Goal: Use online tool/utility: Utilize a website feature to perform a specific function

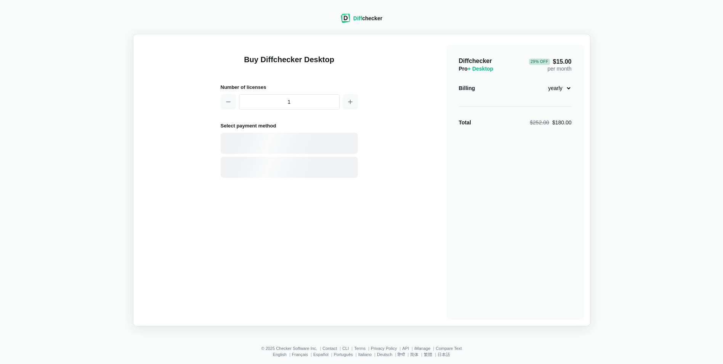
click at [379, 20] on div "Diff checker" at bounding box center [367, 18] width 29 height 8
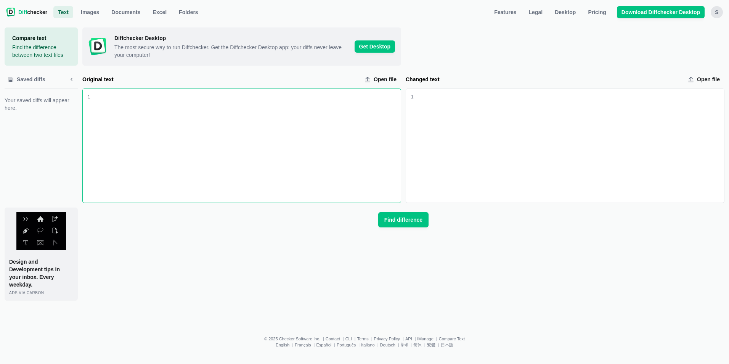
scroll to position [3193, 0]
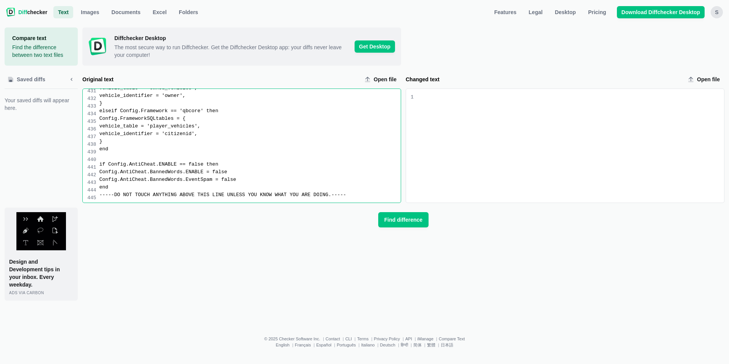
click at [444, 134] on div "Changed text input" at bounding box center [569, 146] width 310 height 114
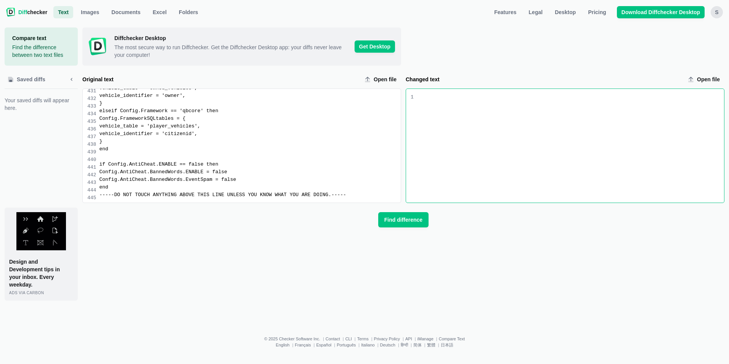
click at [470, 114] on div "Changed text input" at bounding box center [569, 146] width 310 height 114
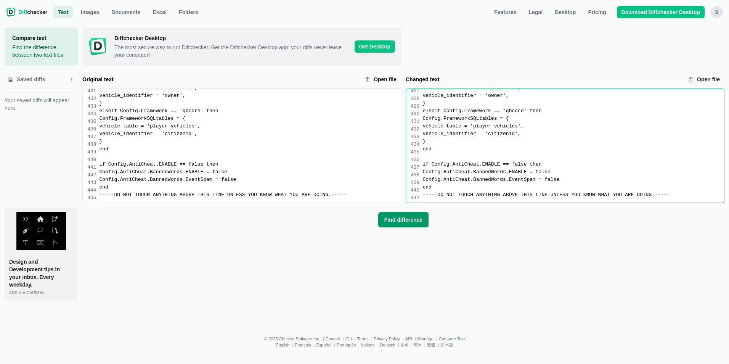
click at [417, 219] on span "Find difference" at bounding box center [403, 220] width 41 height 8
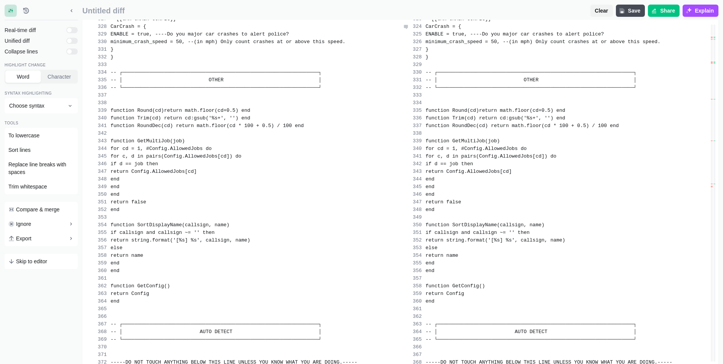
scroll to position [3133, 0]
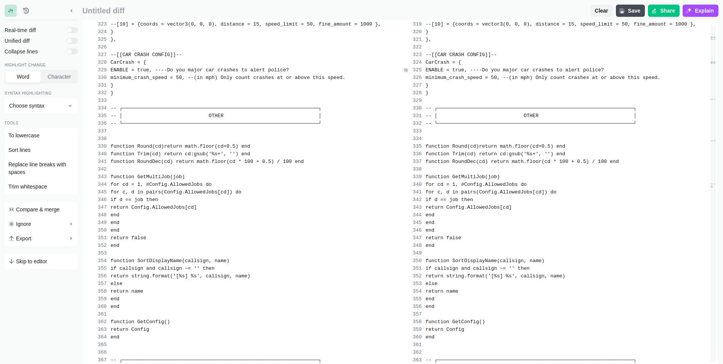
click at [609, 74] on div "ENABLE = true, ----Do you major car crashes to alert police?" at bounding box center [565, 70] width 280 height 8
click at [608, 74] on div "ENABLE = true, ----Do you major car crashes to alert police?" at bounding box center [565, 70] width 280 height 8
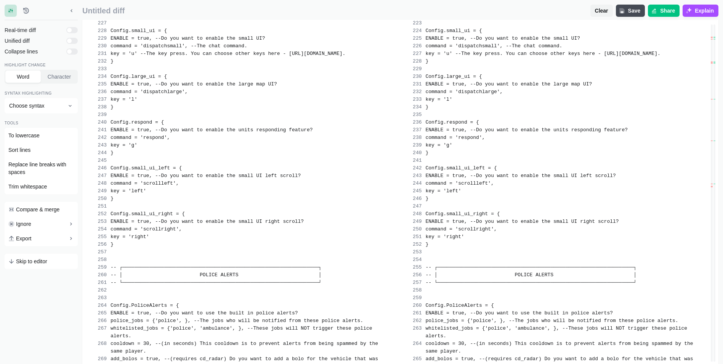
scroll to position [2179, 0]
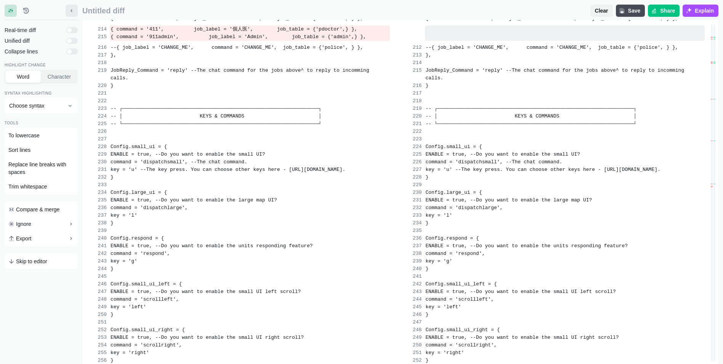
click at [71, 14] on button "Minimize sidebar" at bounding box center [72, 11] width 12 height 12
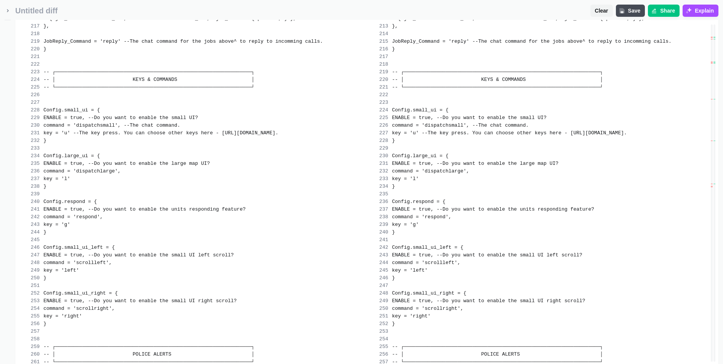
scroll to position [2027, 0]
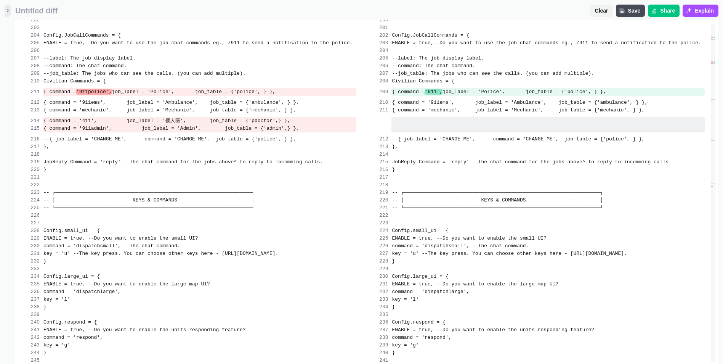
drag, startPoint x: 10, startPoint y: 11, endPoint x: 19, endPoint y: 15, distance: 10.4
click at [9, 11] on icon "Minimize sidebar" at bounding box center [8, 11] width 6 height 6
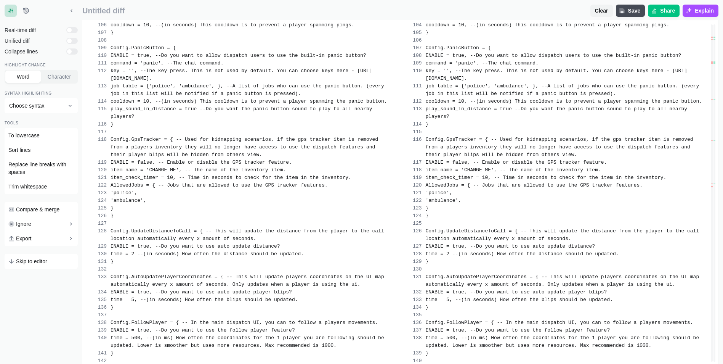
scroll to position [944, 0]
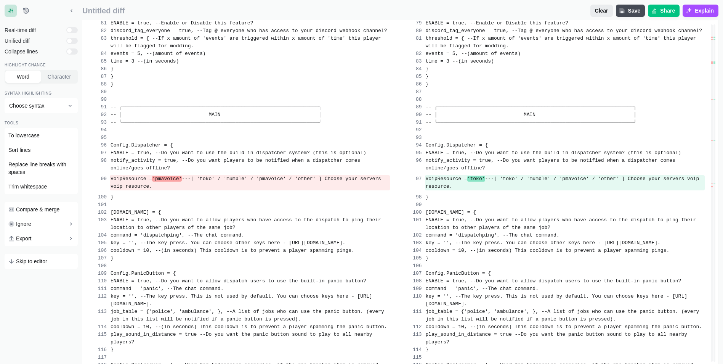
click at [604, 13] on span "Clear" at bounding box center [602, 11] width 16 height 8
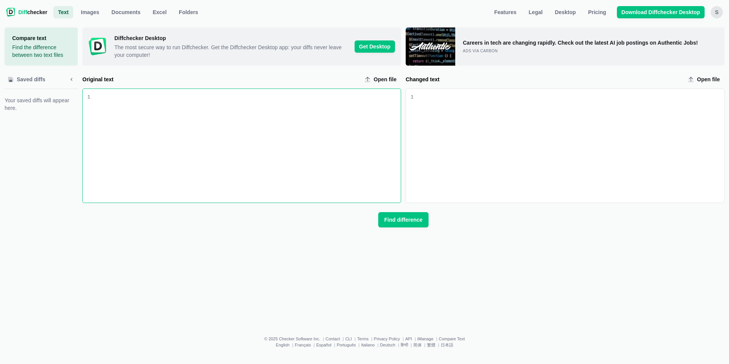
click at [476, 122] on div "Changed text input" at bounding box center [569, 146] width 310 height 114
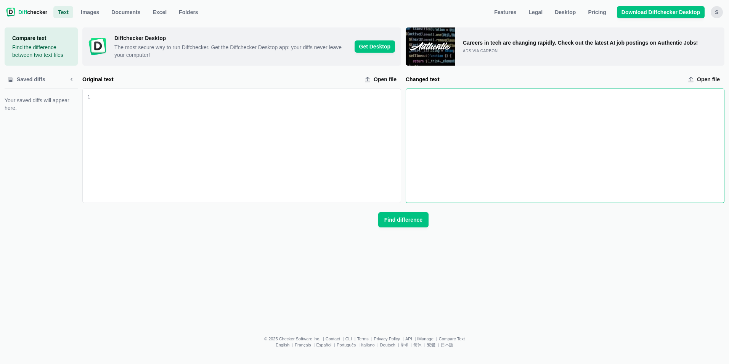
scroll to position [3650, 0]
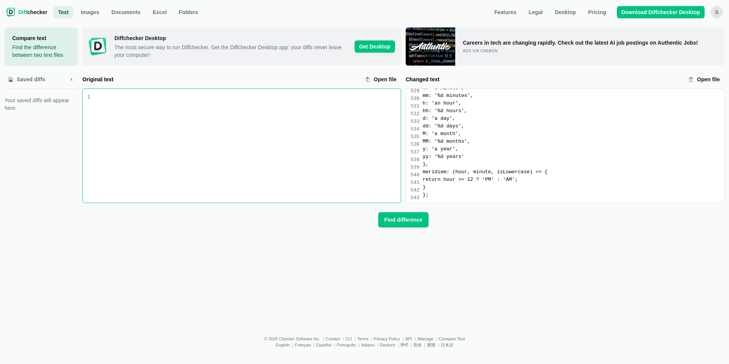
click at [178, 105] on div "Original text input" at bounding box center [245, 146] width 310 height 114
click at [234, 122] on div "Original text input" at bounding box center [245, 146] width 310 height 114
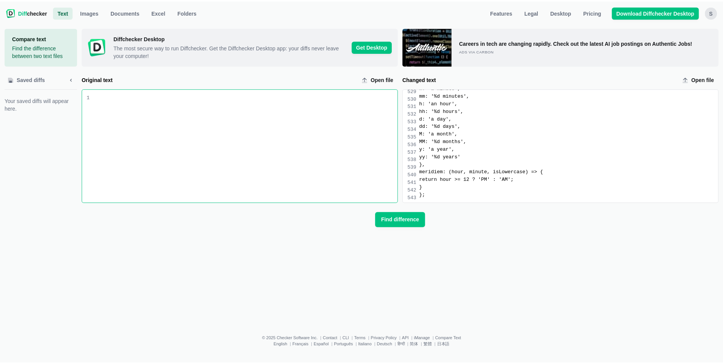
scroll to position [3056, 0]
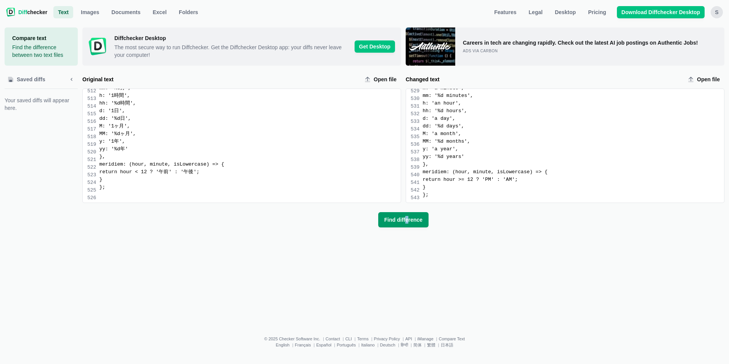
drag, startPoint x: 407, startPoint y: 228, endPoint x: 411, endPoint y: 226, distance: 4.3
click at [410, 226] on div "Compare text Find the difference between two text files Saved diffs Your saved …" at bounding box center [365, 172] width 720 height 304
drag, startPoint x: 411, startPoint y: 226, endPoint x: 416, endPoint y: 223, distance: 5.6
click at [416, 223] on button "Find difference" at bounding box center [403, 219] width 50 height 15
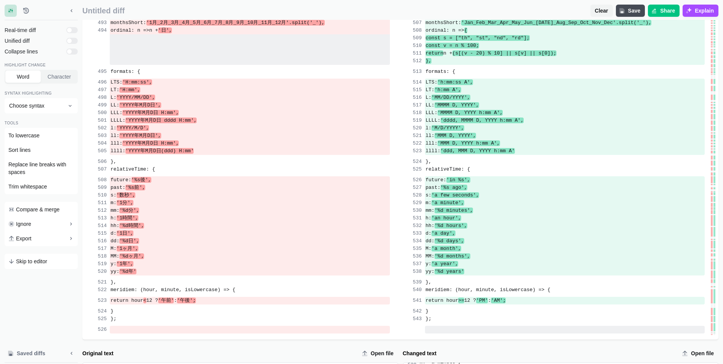
scroll to position [4861, 0]
